Goal: Task Accomplishment & Management: Manage account settings

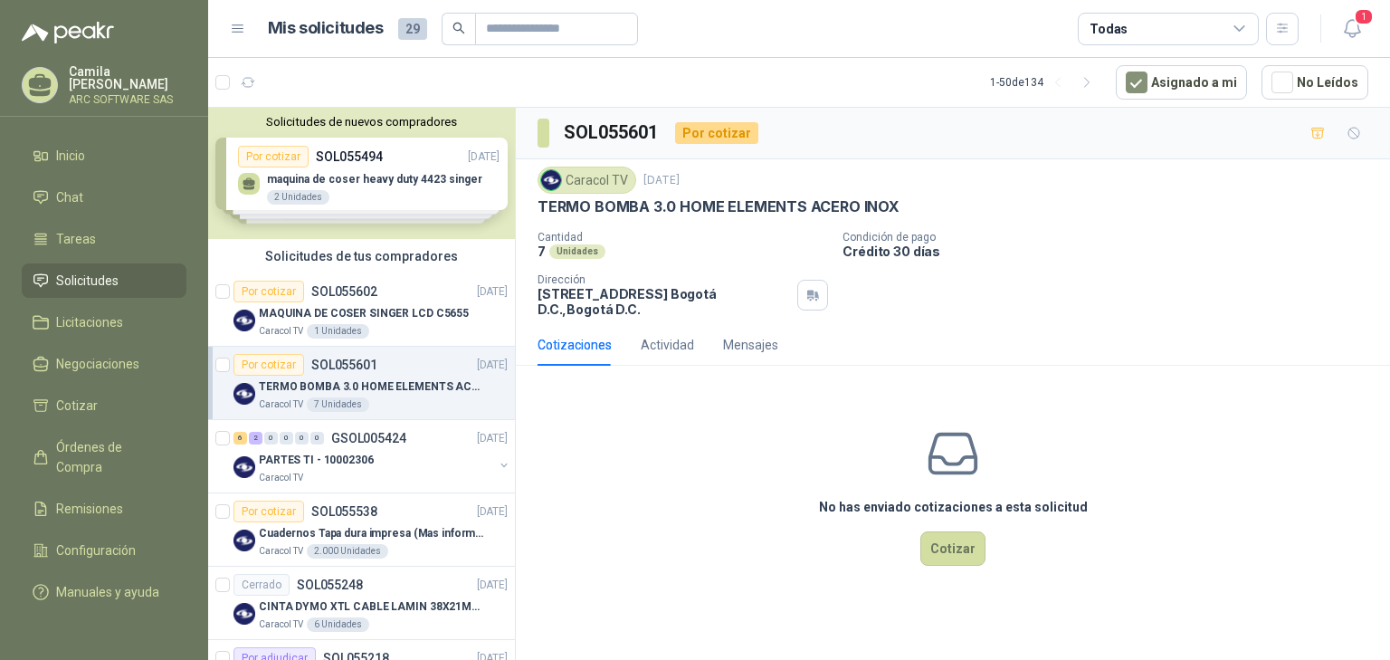
click at [373, 373] on div "Por cotizar SOL055601" at bounding box center [305, 365] width 144 height 22
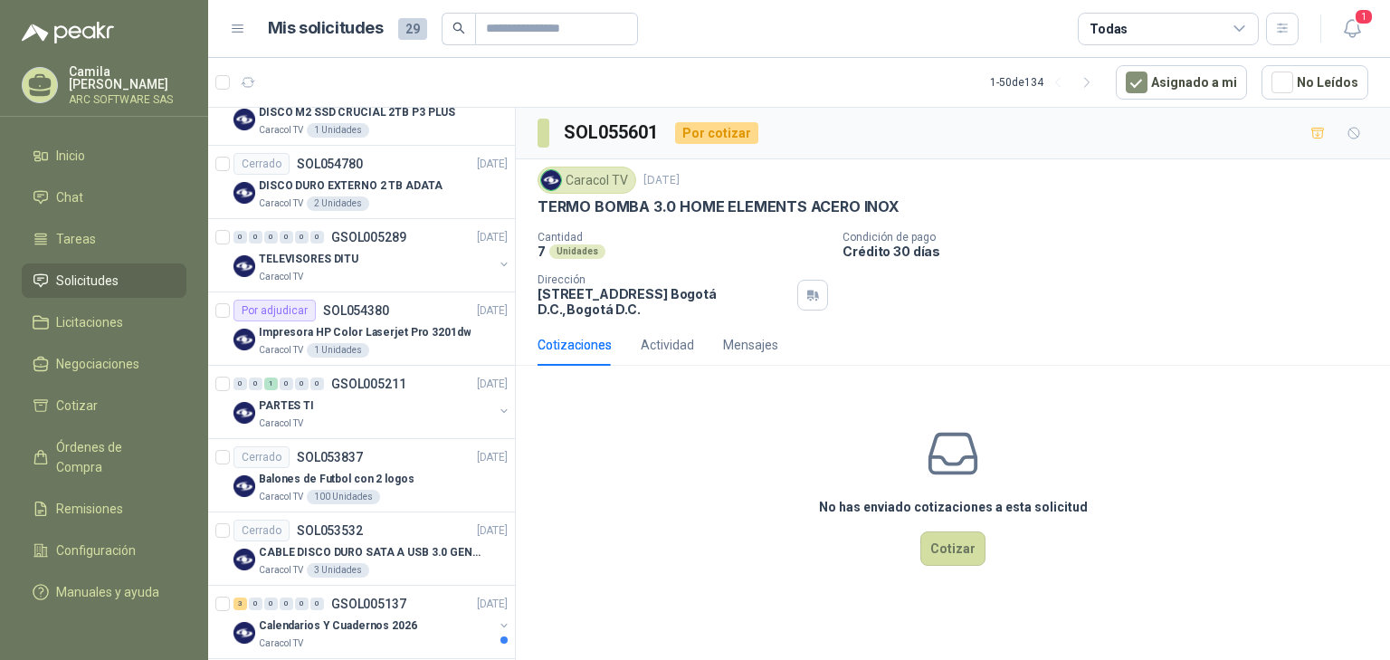
scroll to position [1086, 0]
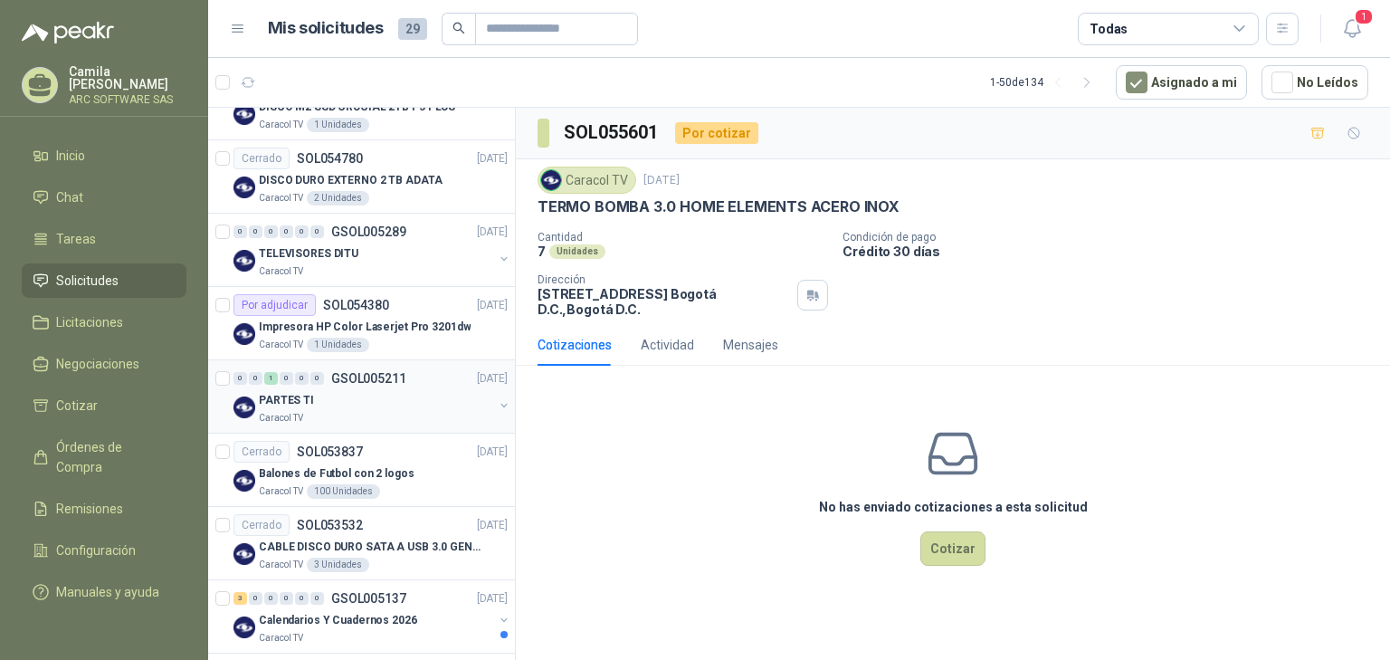
click at [373, 389] on div "PARTES TI" at bounding box center [376, 400] width 234 height 22
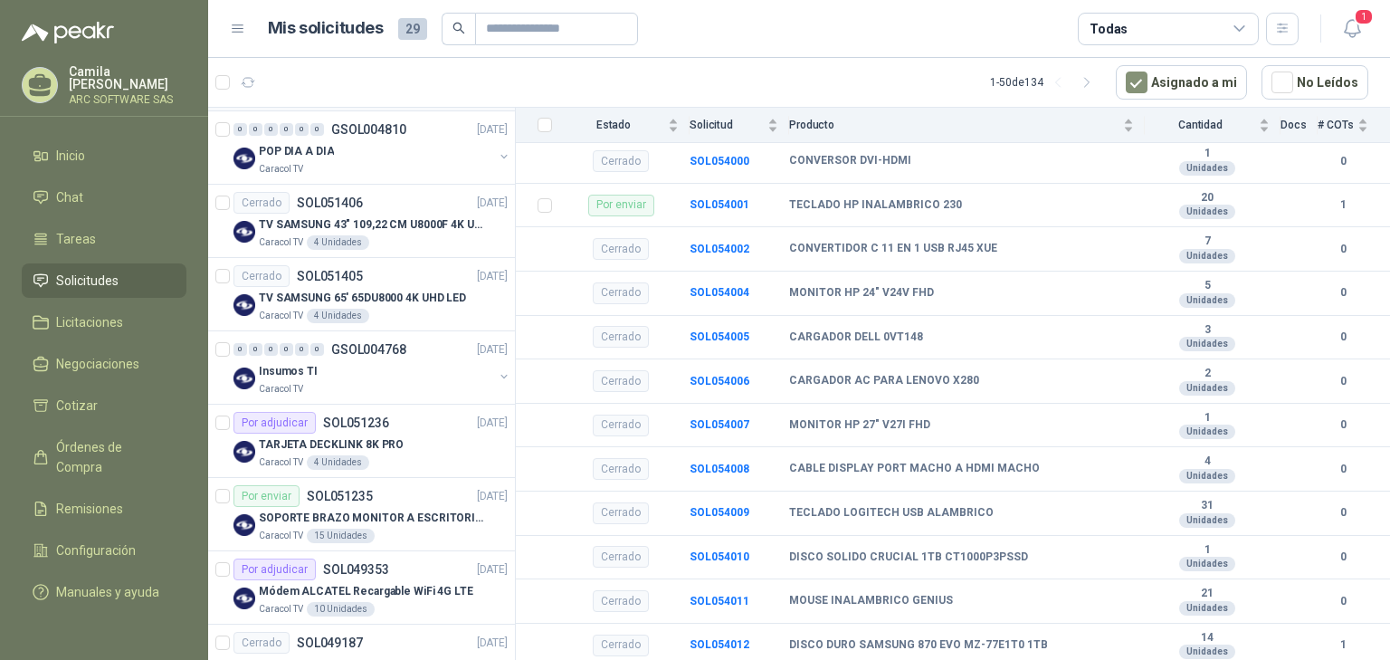
scroll to position [3185, 0]
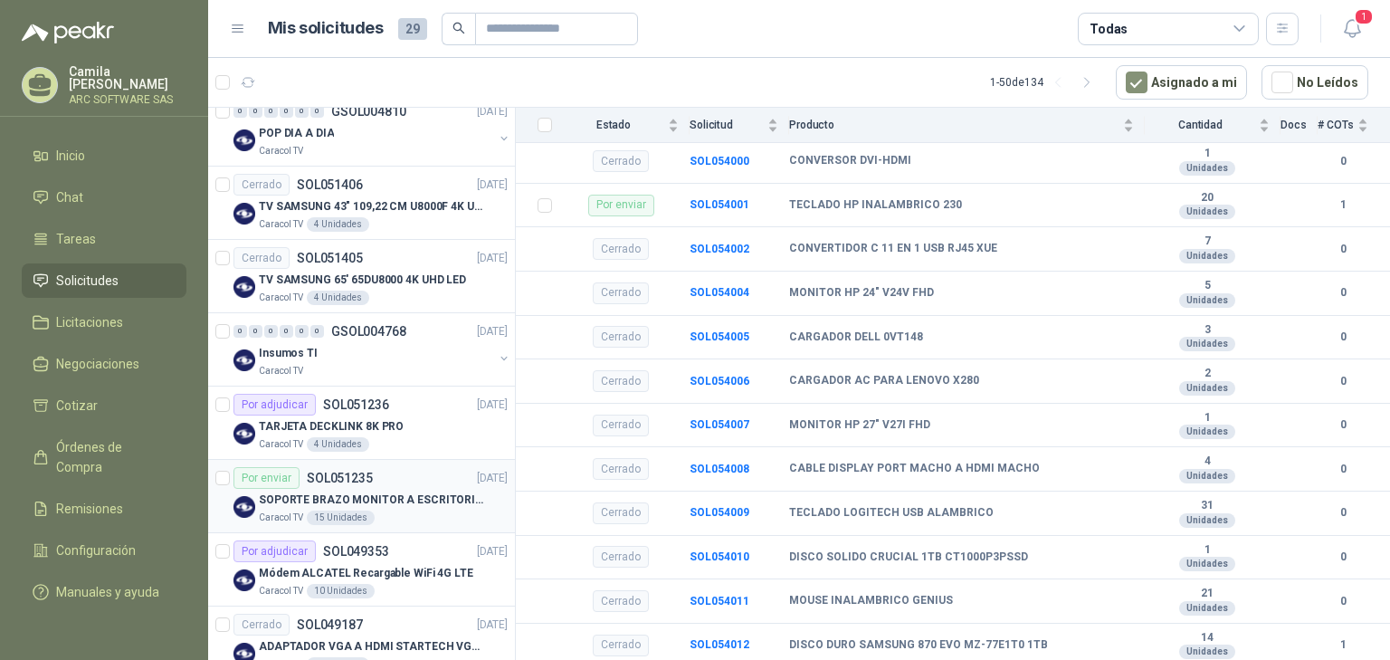
click at [394, 470] on div "Por enviar SOL051235 [DATE]" at bounding box center [370, 478] width 274 height 22
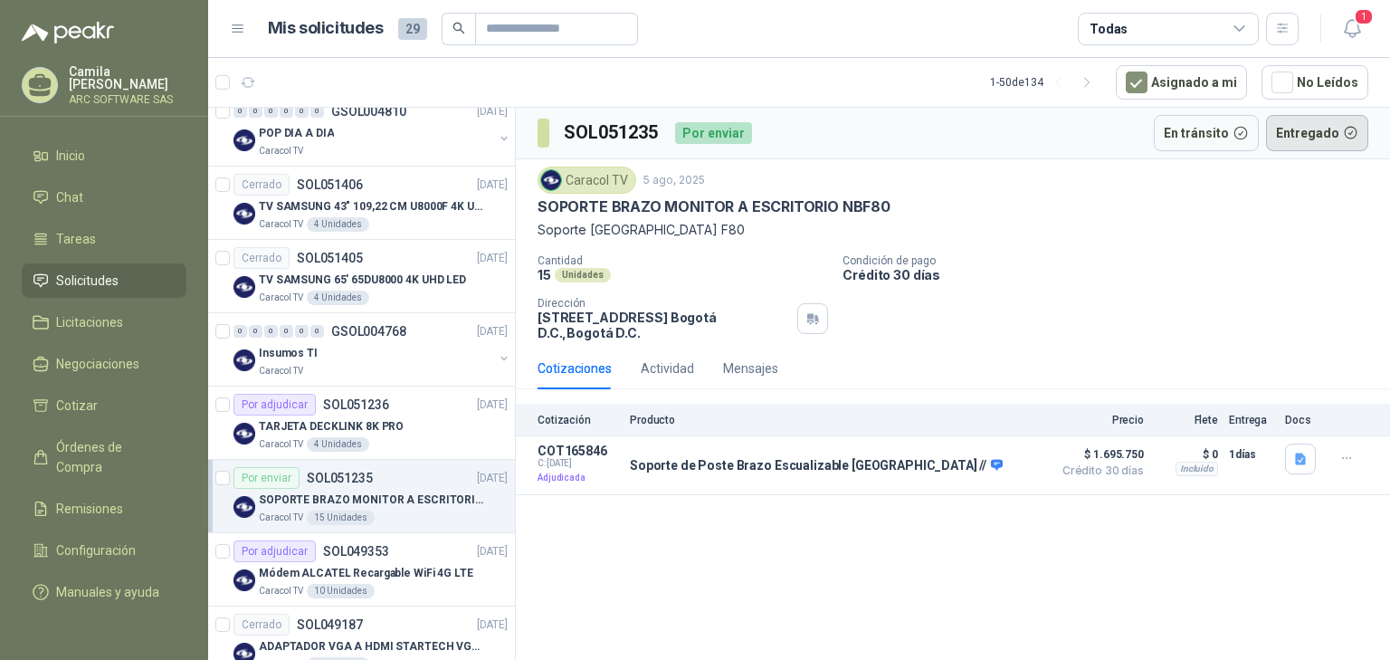
click at [1299, 128] on button "Entregado" at bounding box center [1317, 133] width 103 height 36
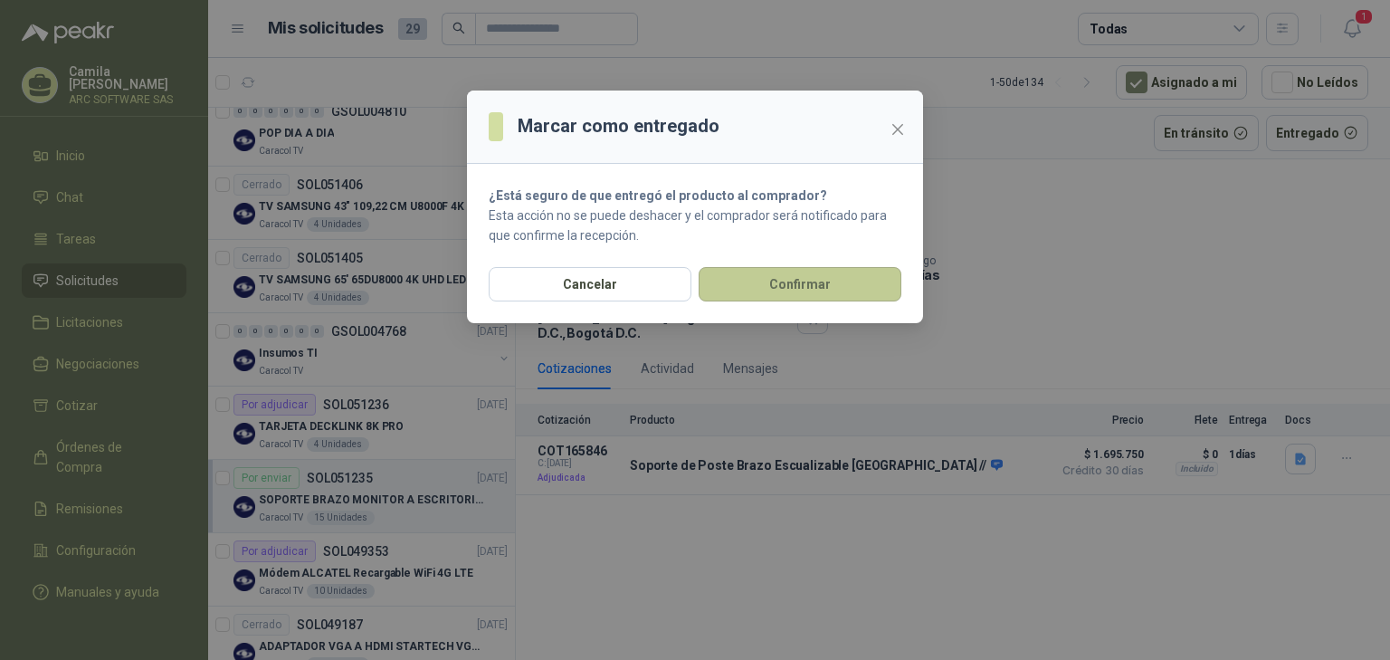
click at [796, 286] on button "Confirmar" at bounding box center [799, 284] width 203 height 34
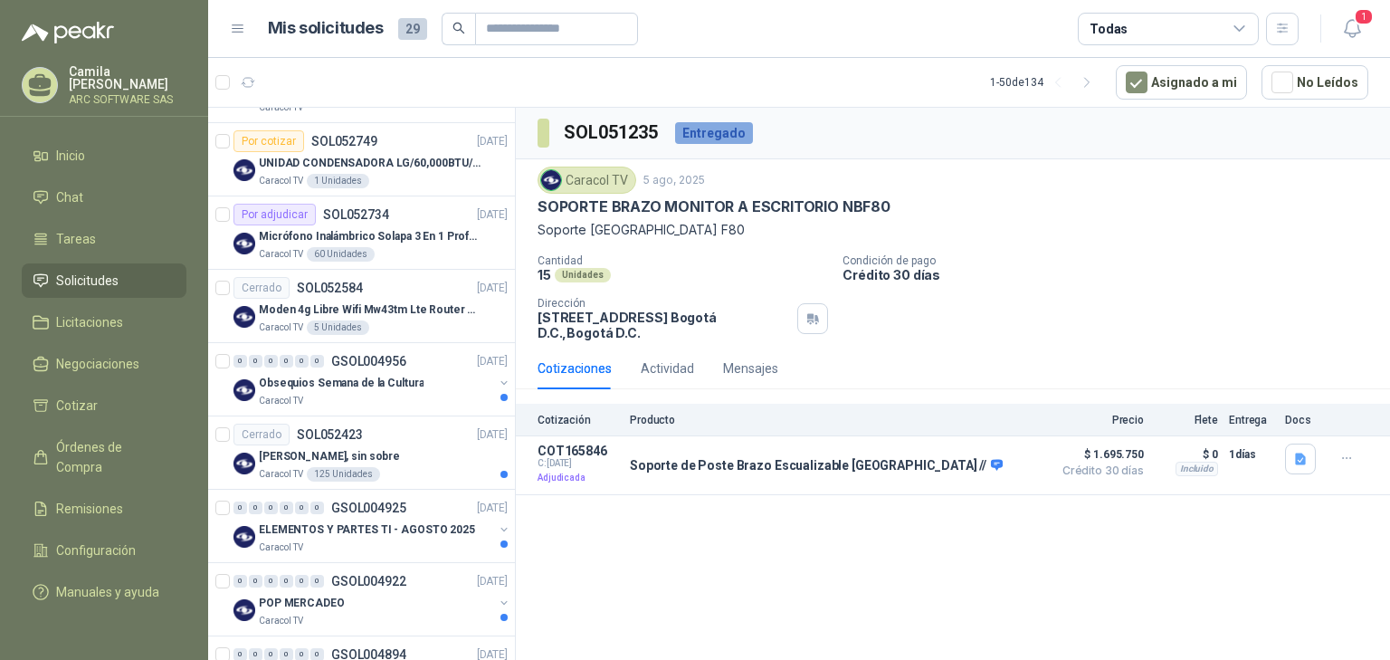
scroll to position [1623, 0]
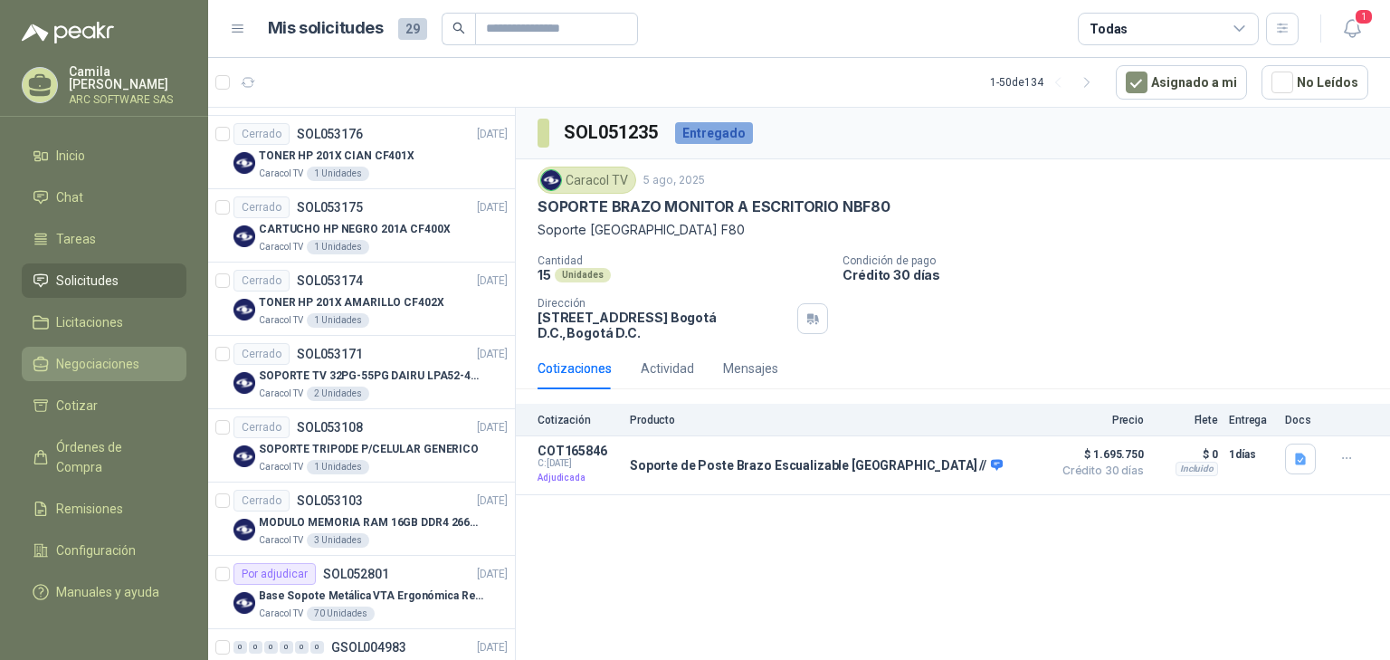
click at [123, 362] on span "Negociaciones" at bounding box center [97, 364] width 83 height 20
